Goal: Task Accomplishment & Management: Use online tool/utility

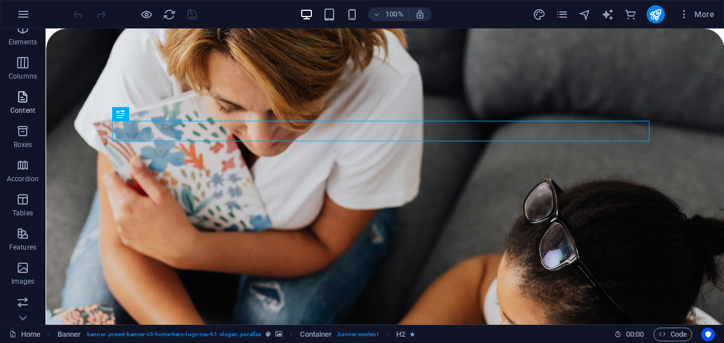
scroll to position [57, 0]
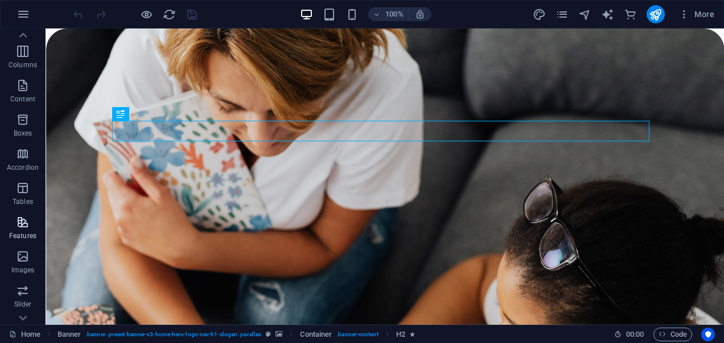
click at [19, 223] on icon "button" at bounding box center [23, 222] width 14 height 14
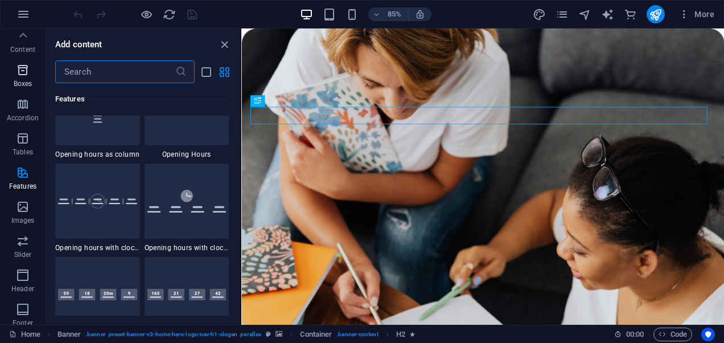
scroll to position [0, 0]
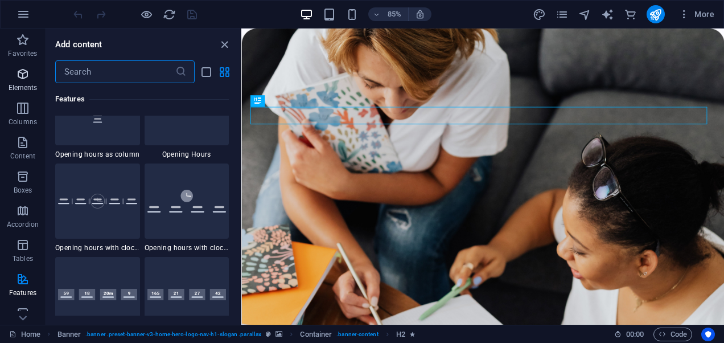
click at [25, 80] on icon "button" at bounding box center [23, 74] width 14 height 14
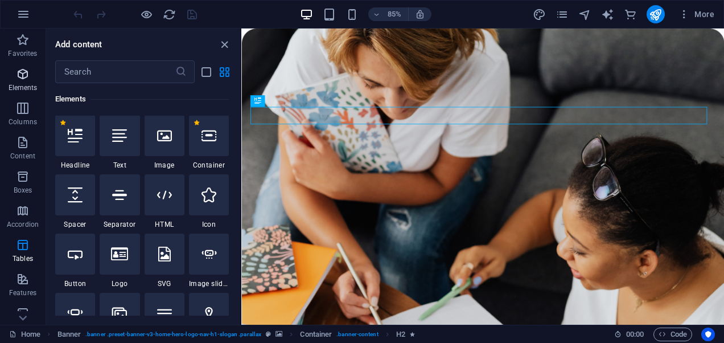
scroll to position [121, 0]
click at [165, 145] on div at bounding box center [165, 136] width 40 height 41
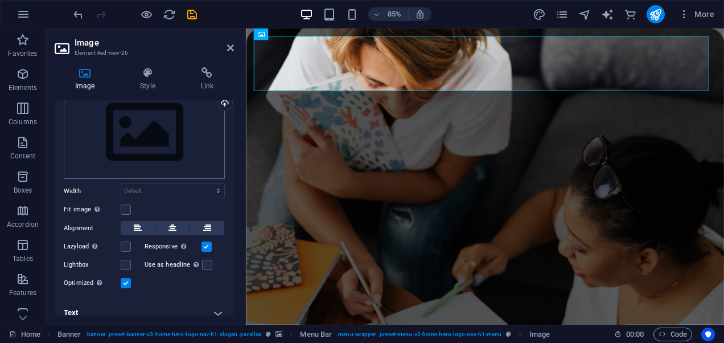
scroll to position [54, 0]
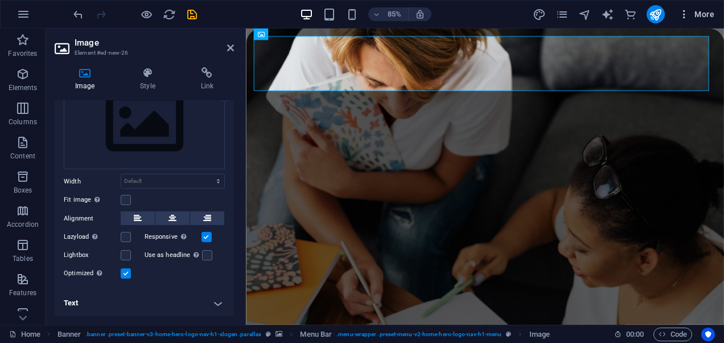
click at [703, 18] on span "More" at bounding box center [697, 14] width 36 height 11
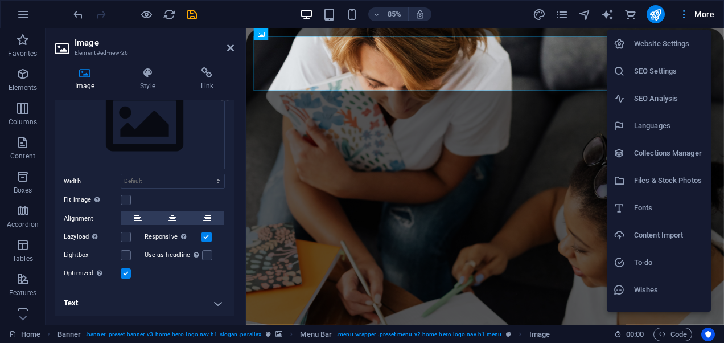
click at [703, 18] on div at bounding box center [362, 171] width 724 height 343
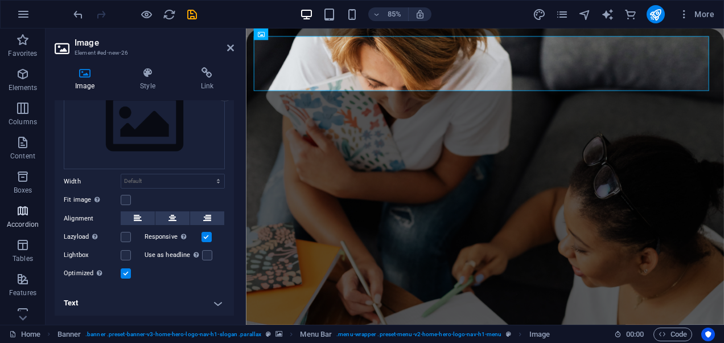
click at [20, 216] on icon "button" at bounding box center [23, 211] width 14 height 14
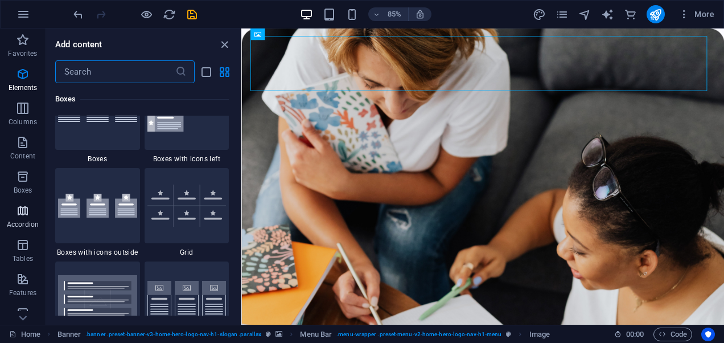
scroll to position [3635, 0]
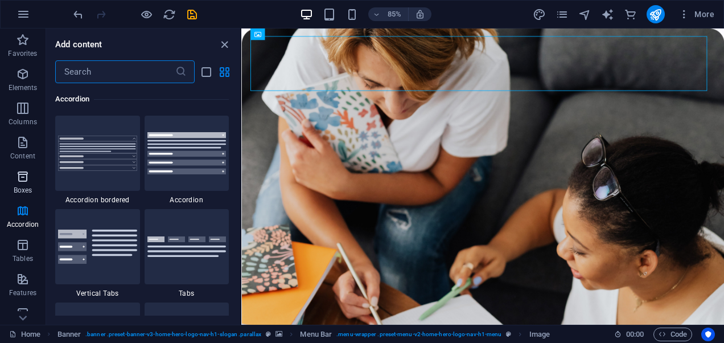
click at [19, 178] on icon "button" at bounding box center [23, 177] width 14 height 14
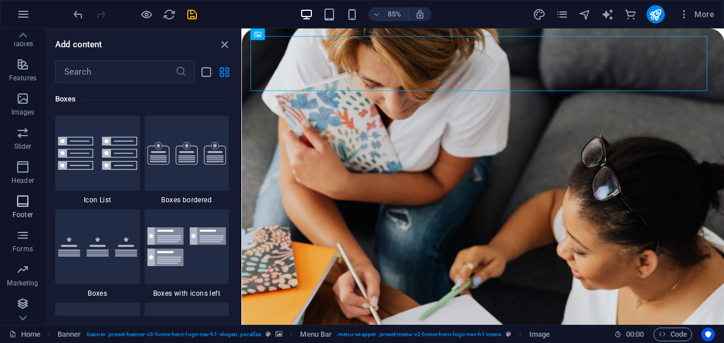
scroll to position [228, 0]
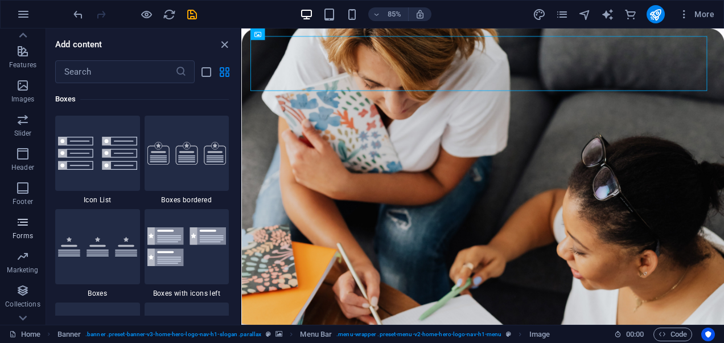
click at [22, 228] on icon "button" at bounding box center [23, 222] width 14 height 14
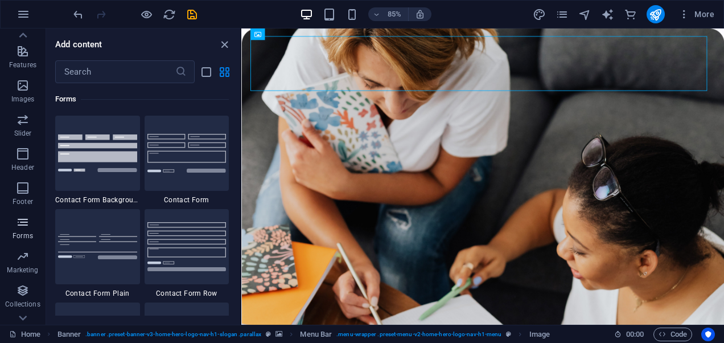
scroll to position [8312, 0]
click at [194, 159] on img at bounding box center [186, 153] width 79 height 38
select select "rem"
select select "preset-contact-form-v3-default"
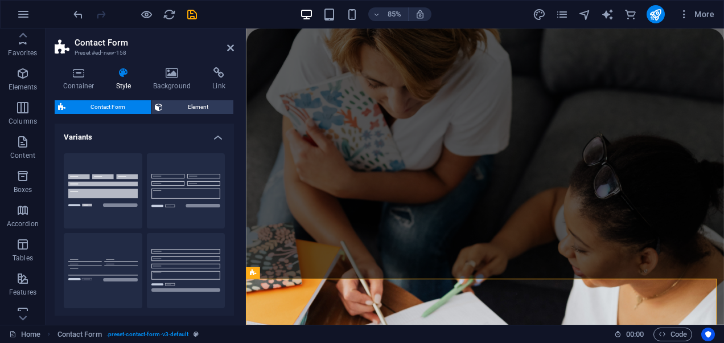
scroll to position [0, 0]
click at [22, 11] on icon "button" at bounding box center [24, 14] width 14 height 14
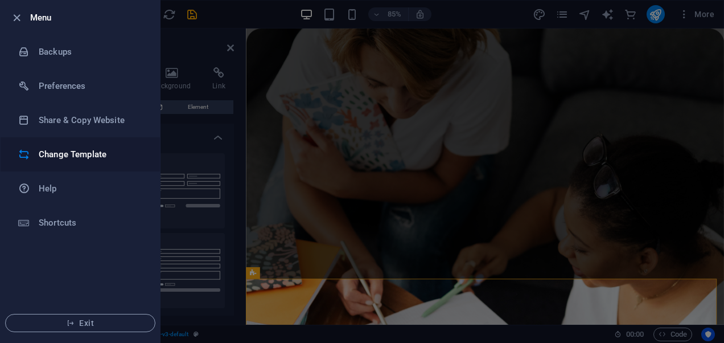
click at [56, 159] on h6 "Change Template" at bounding box center [91, 154] width 105 height 14
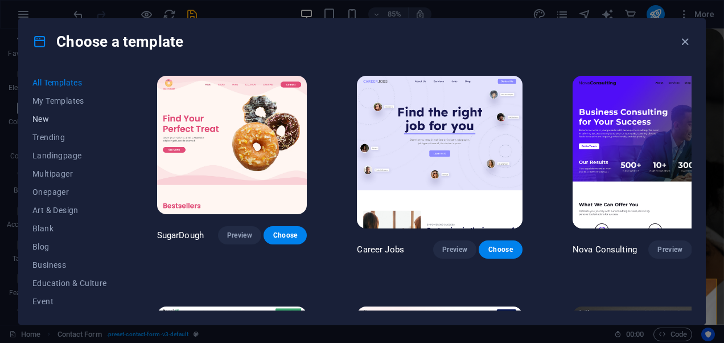
click at [39, 118] on span "New" at bounding box center [69, 118] width 75 height 9
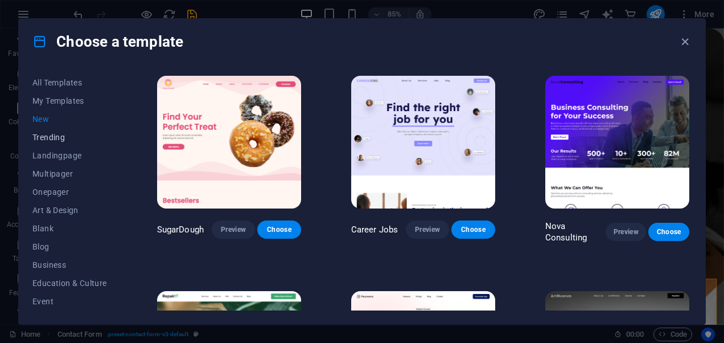
click at [58, 140] on span "Trending" at bounding box center [69, 137] width 75 height 9
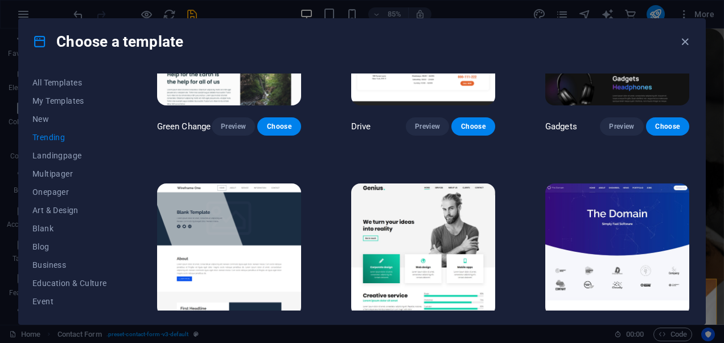
scroll to position [863, 0]
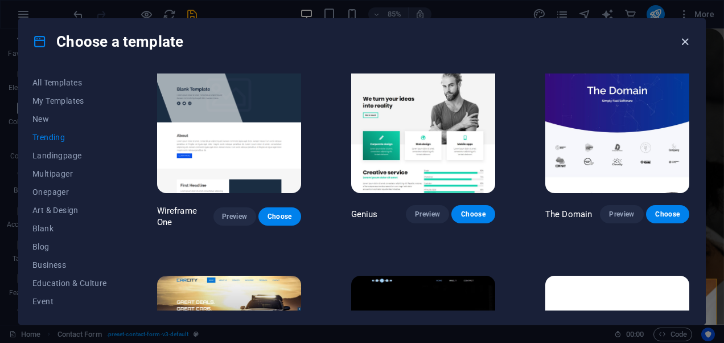
click at [689, 42] on icon "button" at bounding box center [685, 41] width 13 height 13
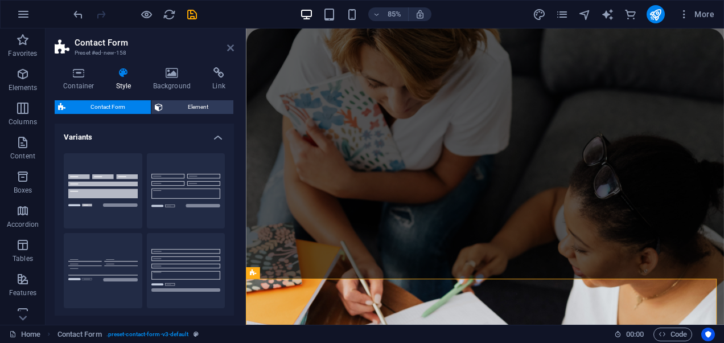
drag, startPoint x: 228, startPoint y: 47, endPoint x: 145, endPoint y: 2, distance: 94.5
click at [228, 47] on icon at bounding box center [230, 47] width 7 height 9
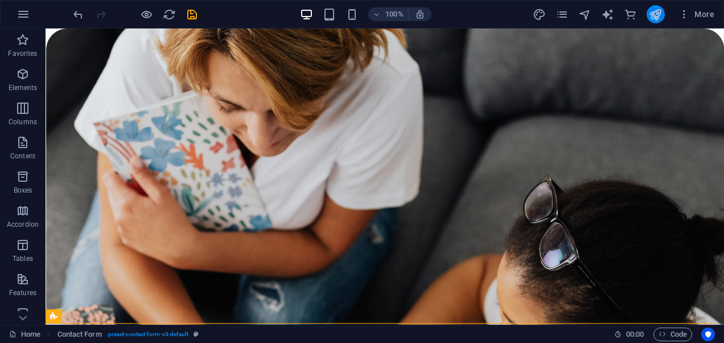
click at [654, 10] on icon "publish" at bounding box center [655, 14] width 13 height 13
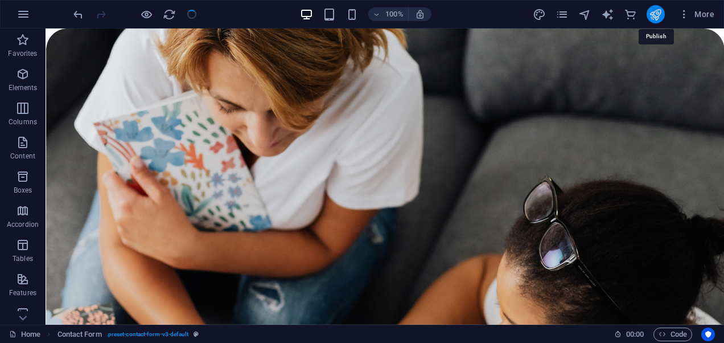
checkbox input "false"
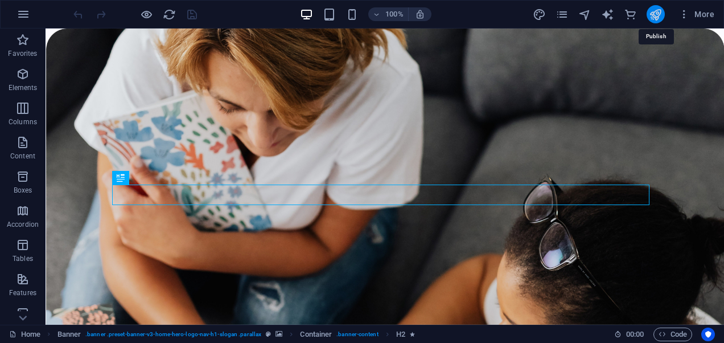
click at [661, 14] on icon "publish" at bounding box center [655, 14] width 13 height 13
